Goal: Information Seeking & Learning: Learn about a topic

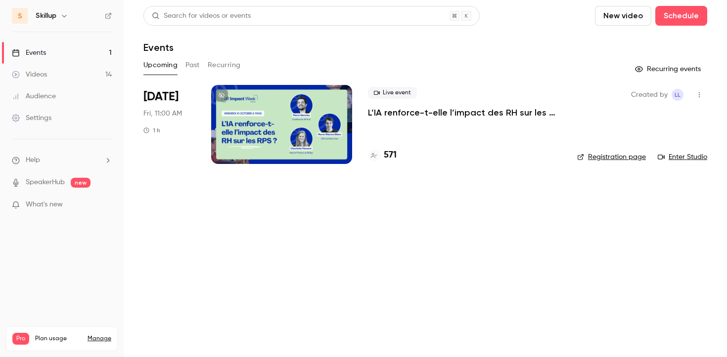
click at [186, 63] on button "Past" at bounding box center [192, 65] width 14 height 16
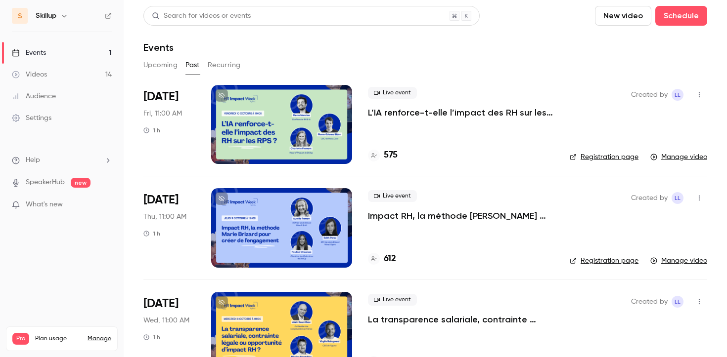
click at [373, 110] on p "L’IA renforce-t-elle l’impact des RH sur les RPS ?" at bounding box center [461, 113] width 186 height 12
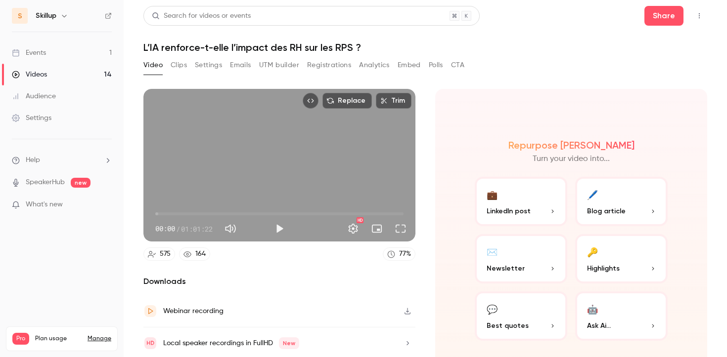
click at [306, 62] on div "Video Clips Settings Emails UTM builder Registrations Analytics Embed Polls CTA" at bounding box center [303, 65] width 321 height 16
click at [309, 64] on button "Registrations" at bounding box center [329, 65] width 44 height 16
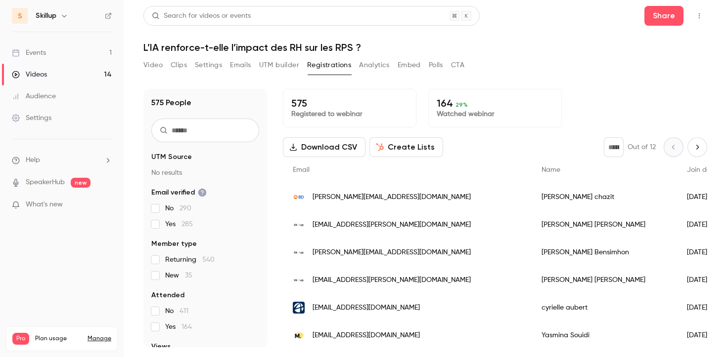
scroll to position [80, 0]
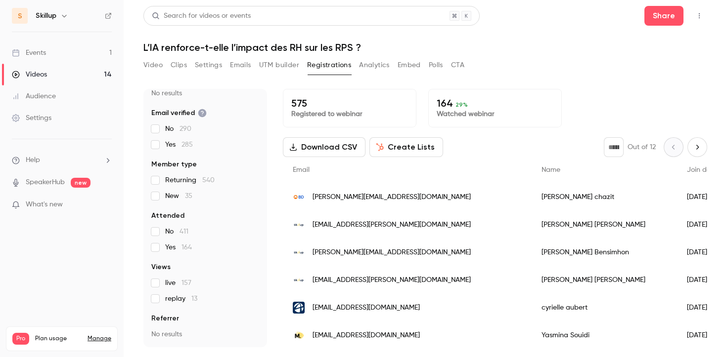
click at [90, 50] on link "Events 1" at bounding box center [62, 53] width 124 height 22
